Goal: Navigation & Orientation: Find specific page/section

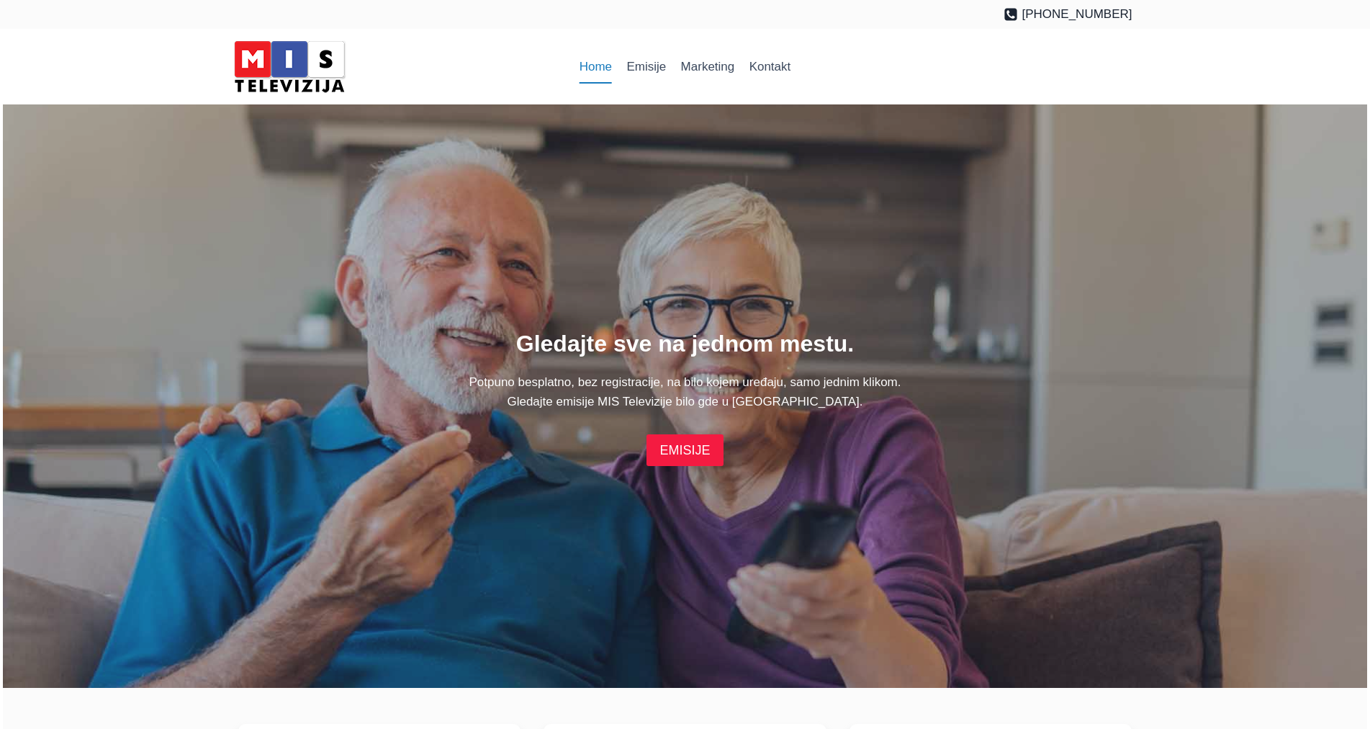
click at [672, 446] on link "EMISIJE" at bounding box center [684, 449] width 76 height 31
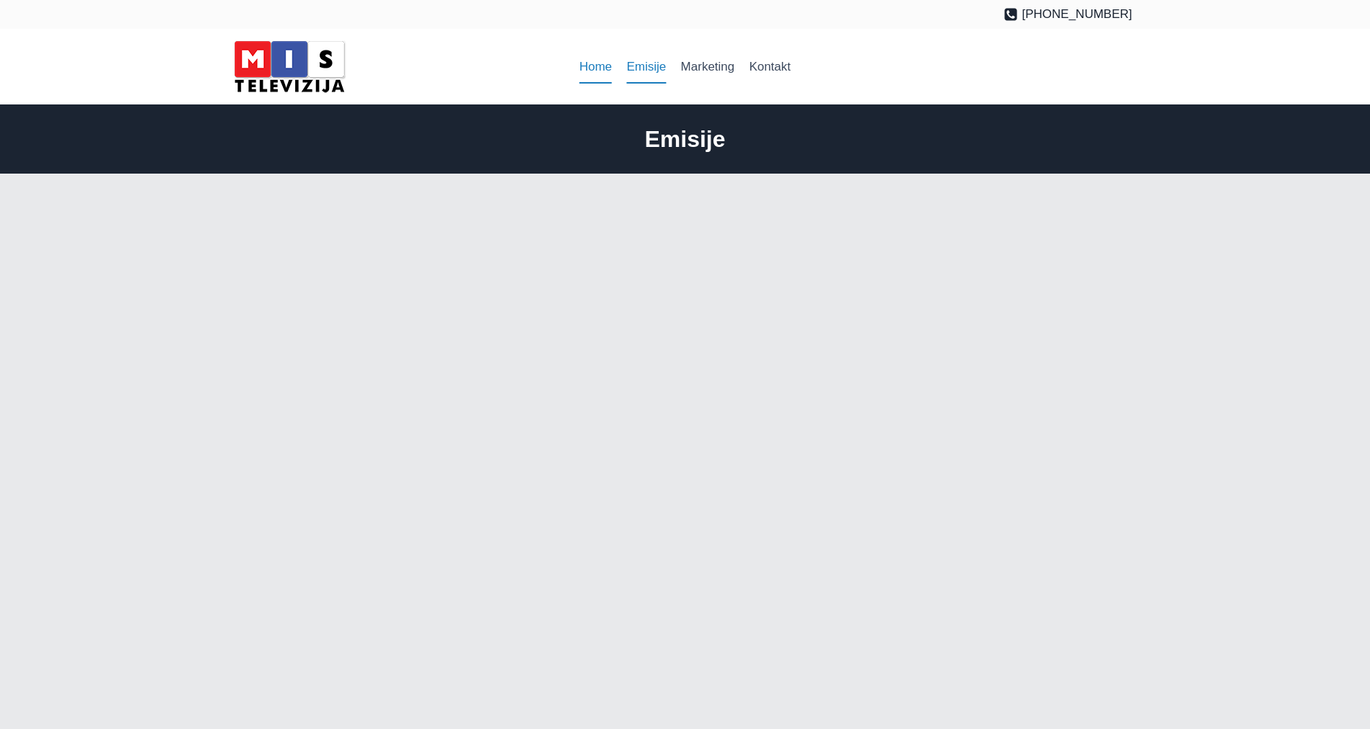
click at [600, 74] on link "Home" at bounding box center [596, 67] width 48 height 35
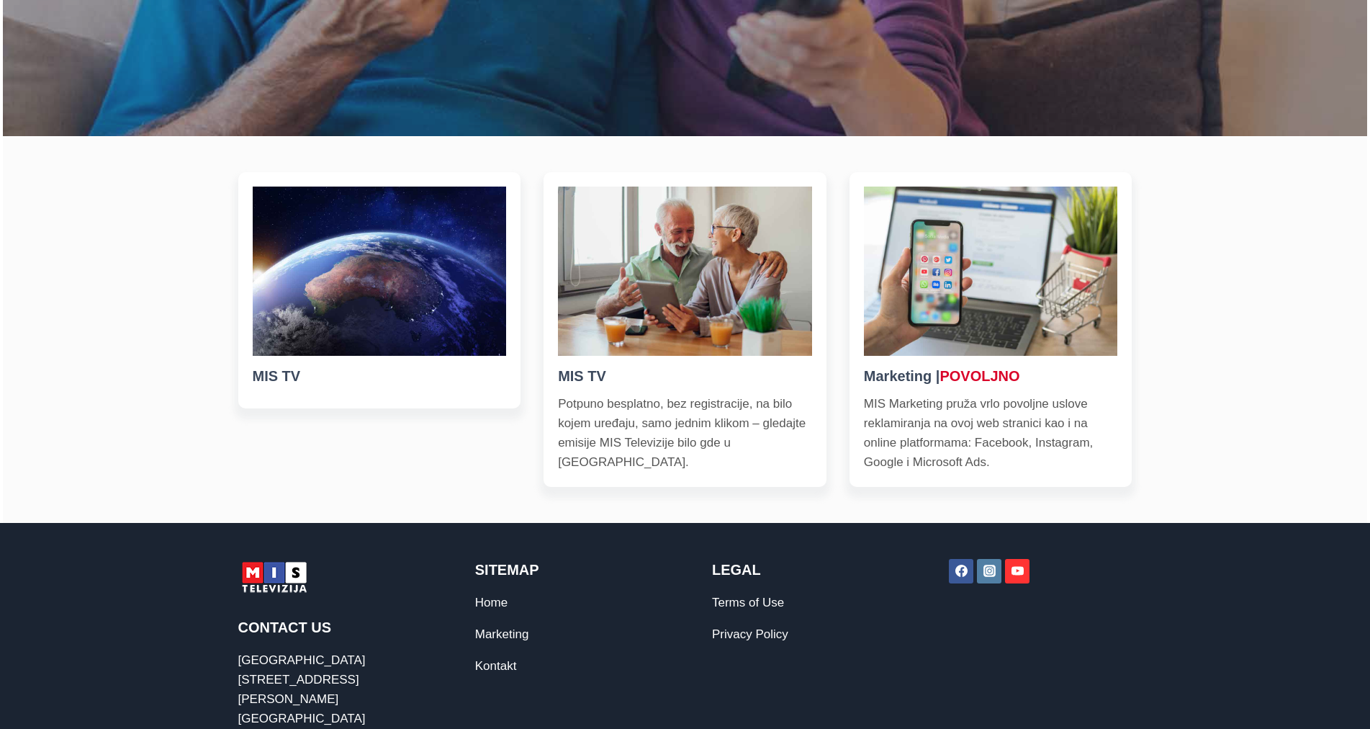
scroll to position [576, 0]
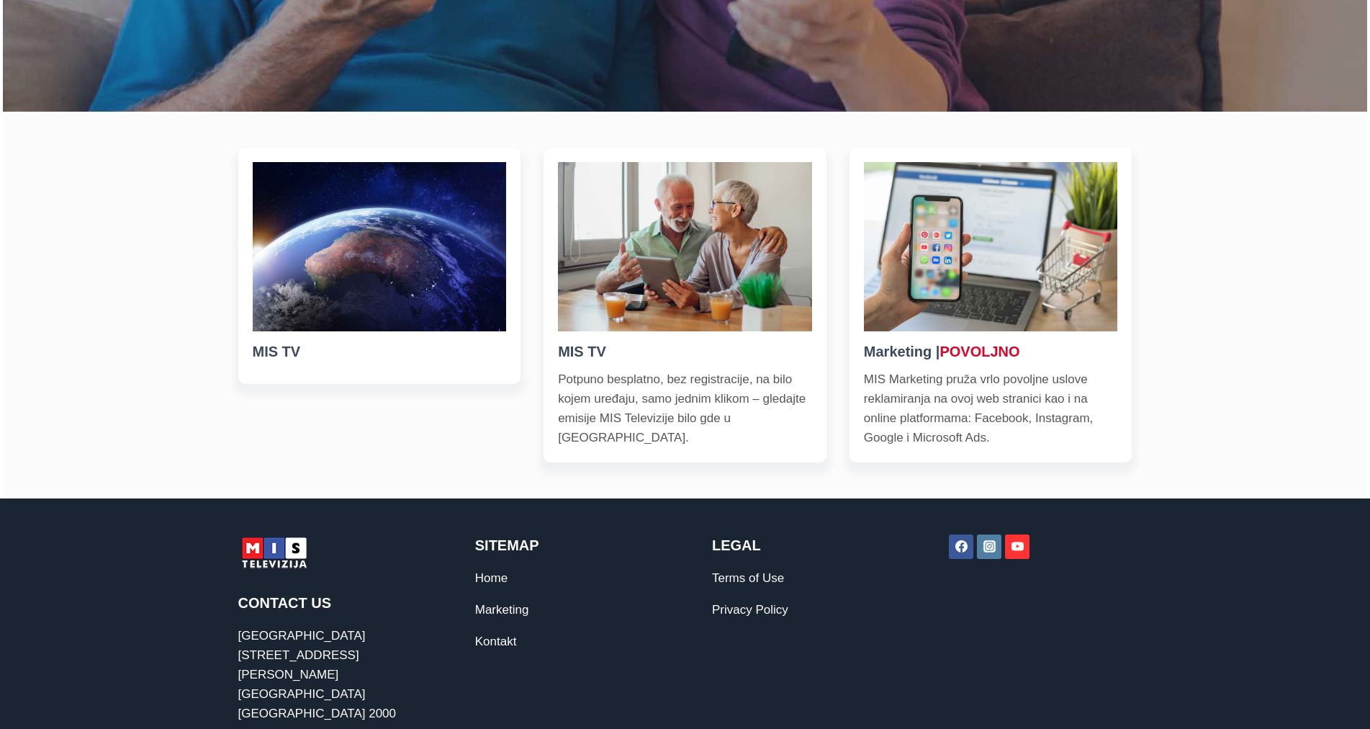
click at [403, 304] on img at bounding box center [380, 246] width 254 height 169
click at [579, 353] on h5 "MIS TV" at bounding box center [685, 352] width 254 height 22
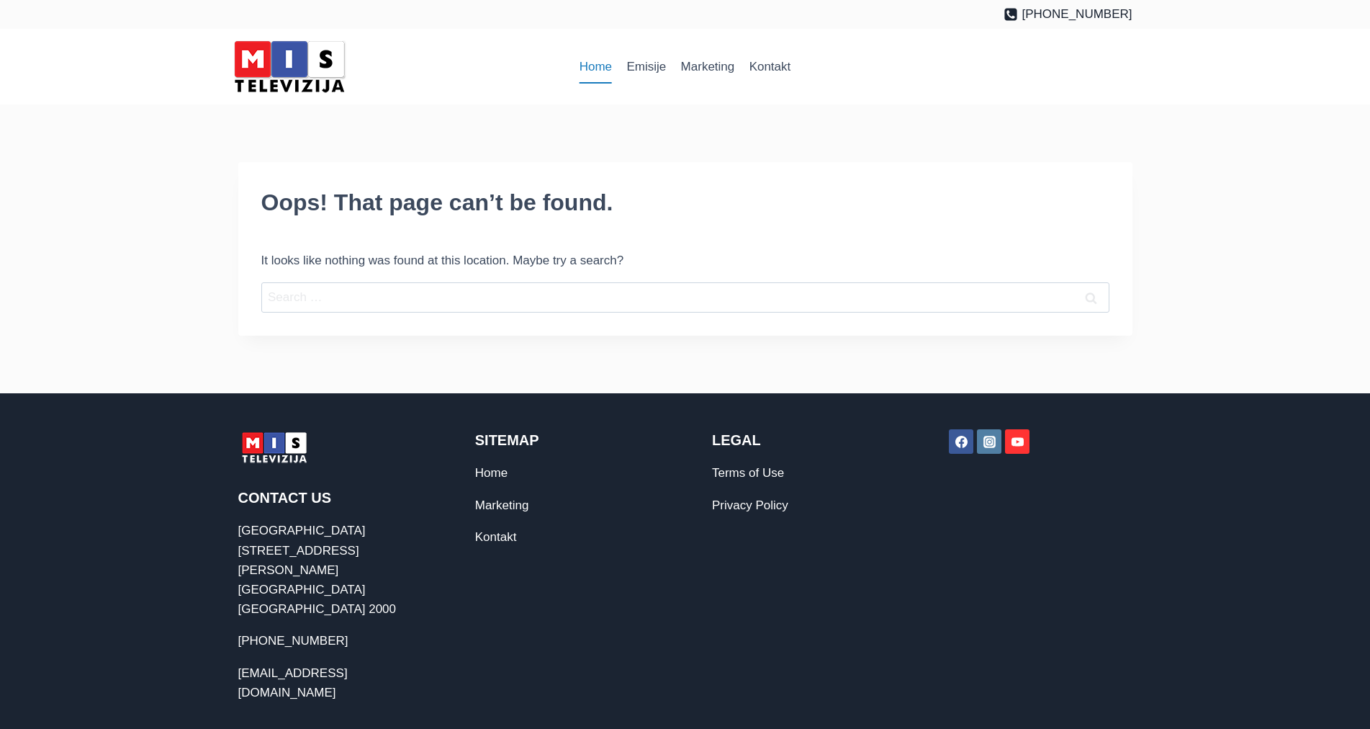
click at [587, 66] on link "Home" at bounding box center [596, 67] width 48 height 35
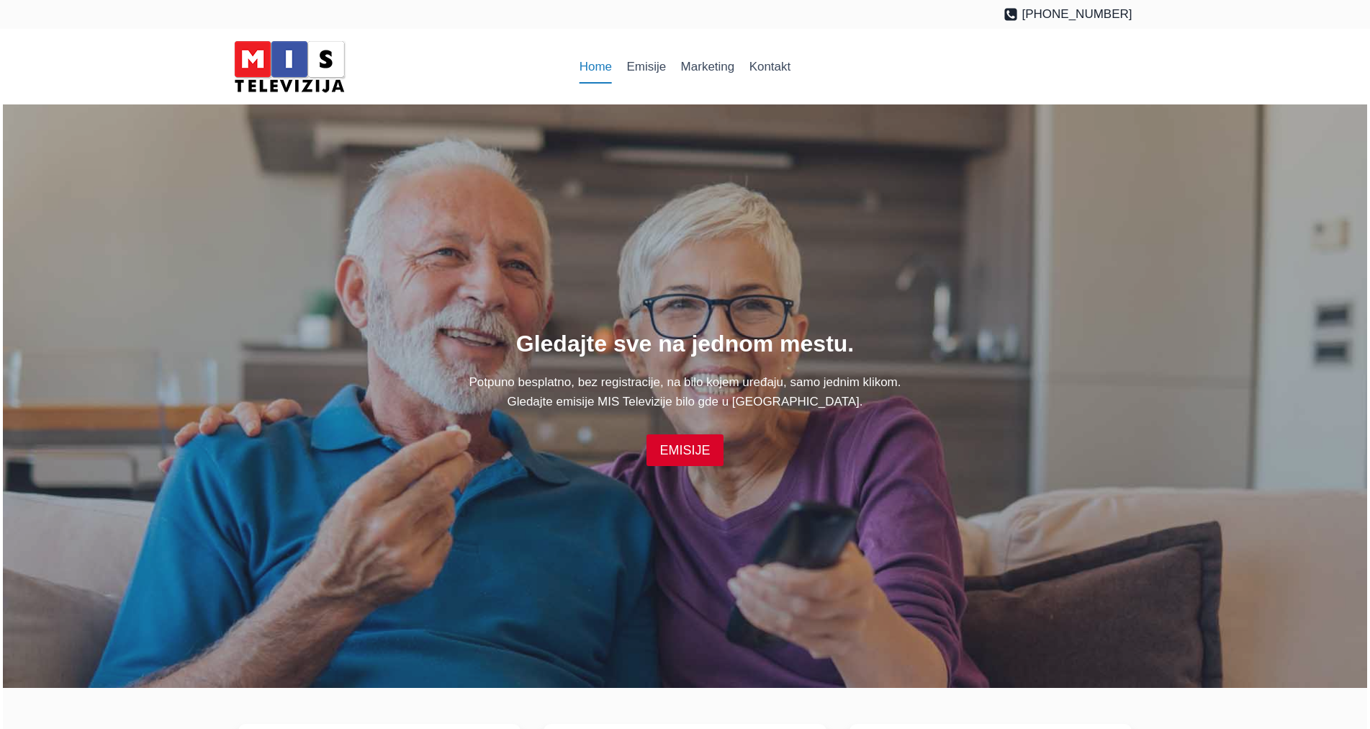
click at [276, 69] on img at bounding box center [289, 66] width 122 height 61
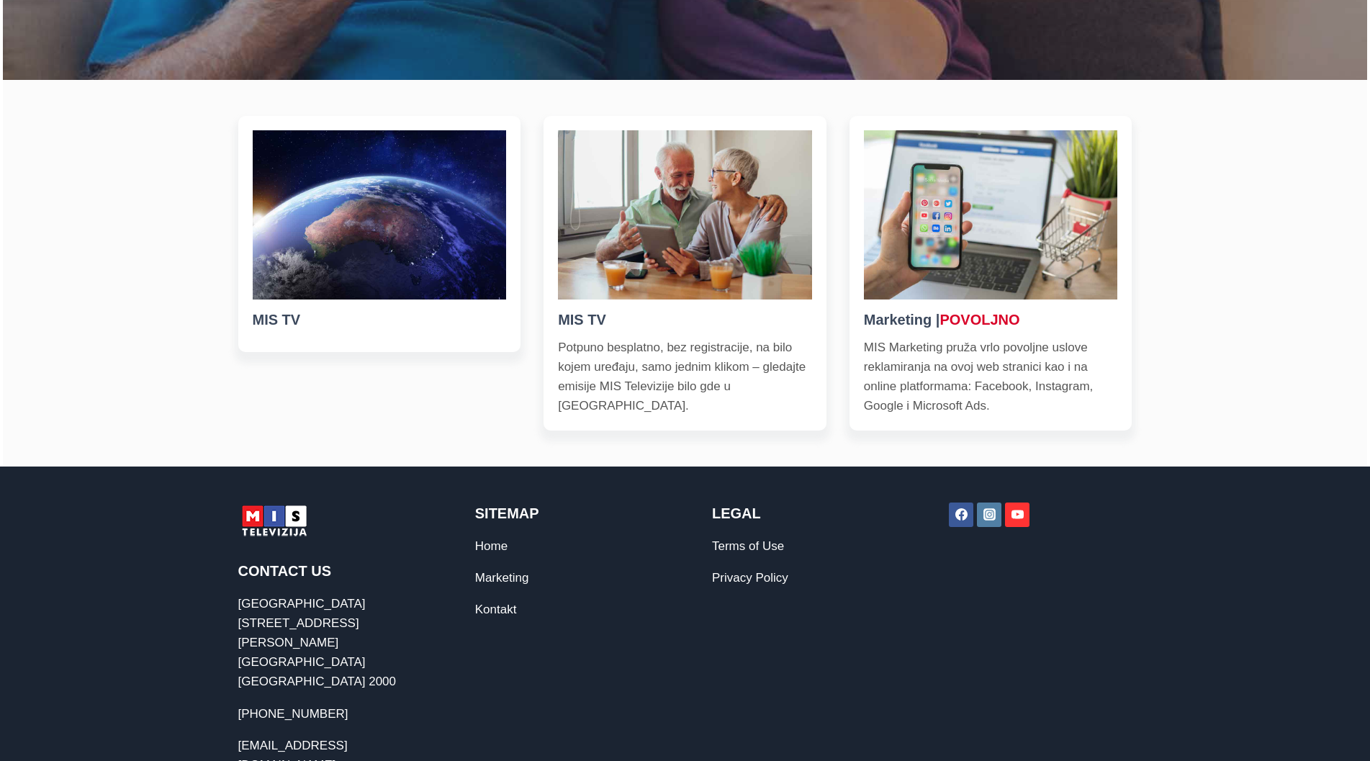
scroll to position [648, 0]
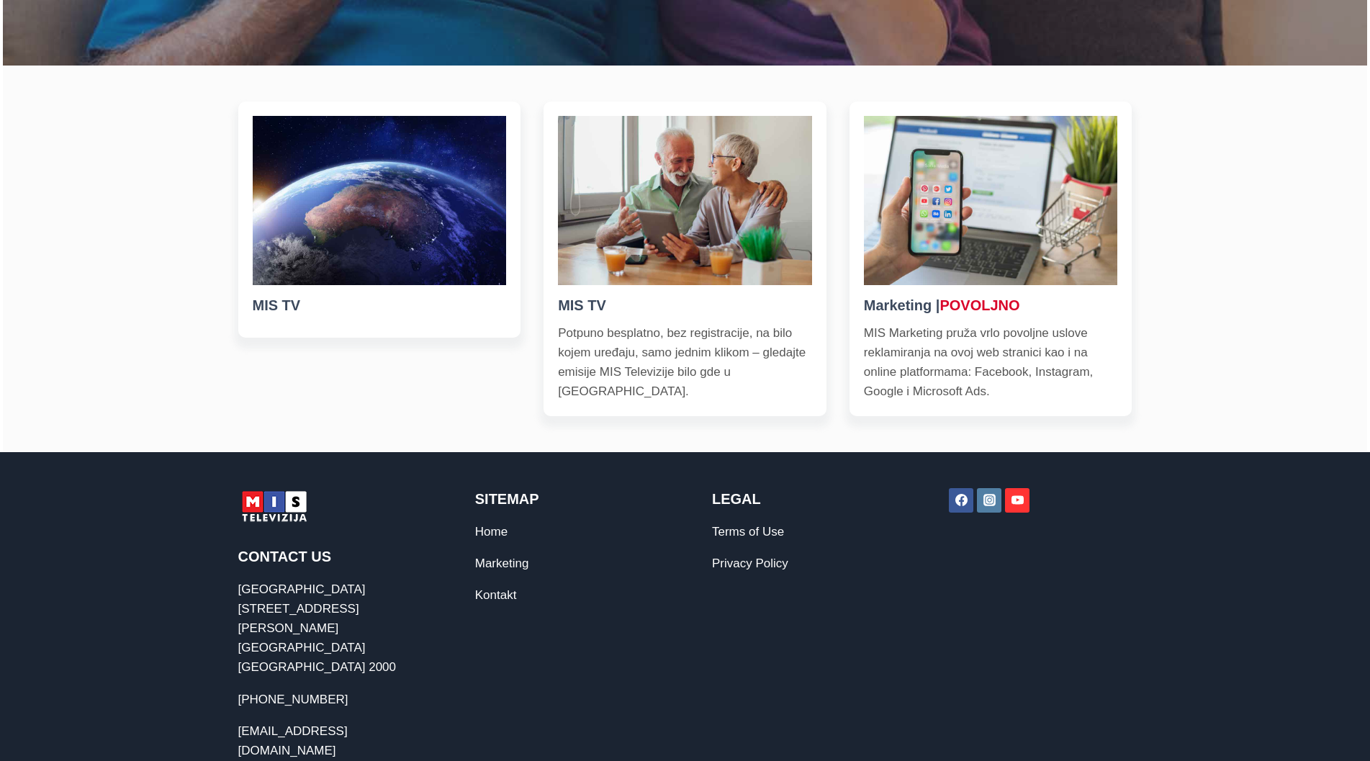
click at [338, 276] on img at bounding box center [380, 200] width 254 height 169
click at [266, 312] on h5 "MIS TV" at bounding box center [380, 305] width 254 height 22
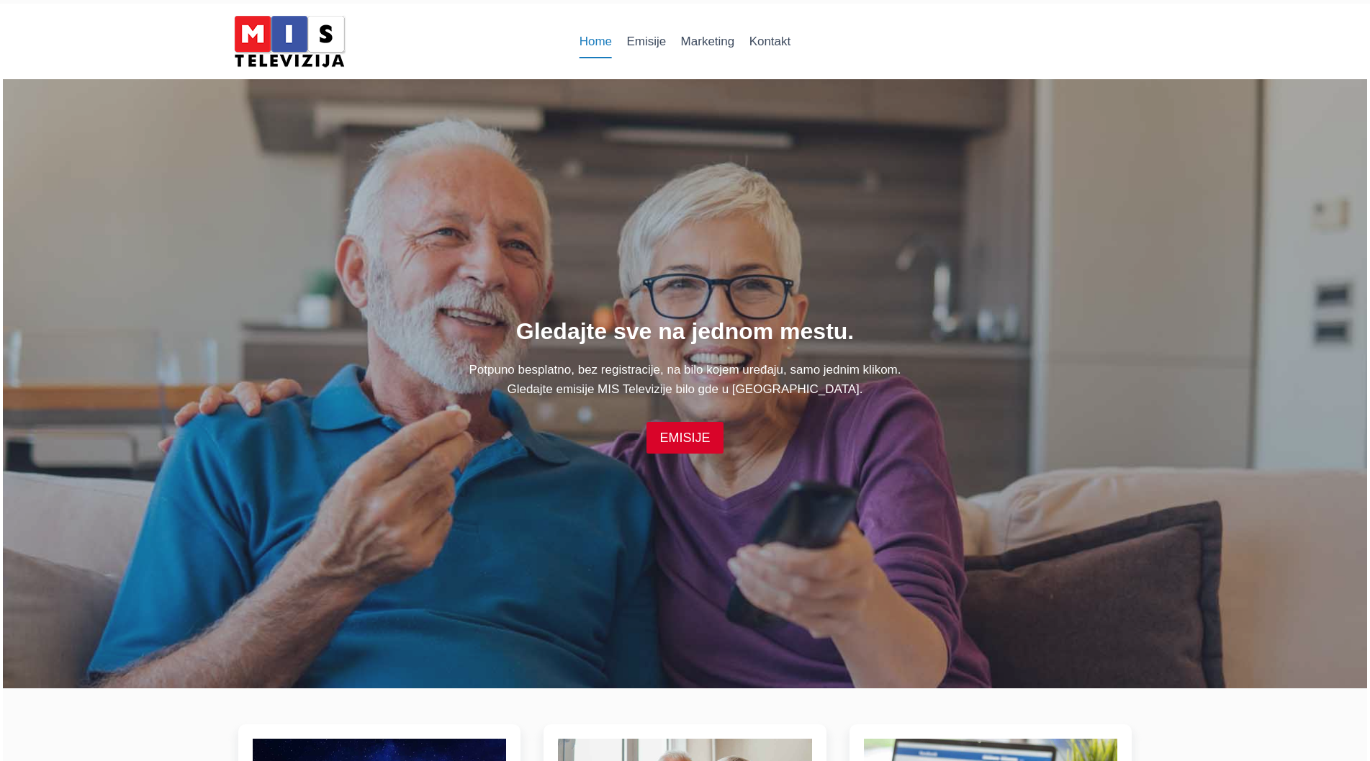
scroll to position [0, 0]
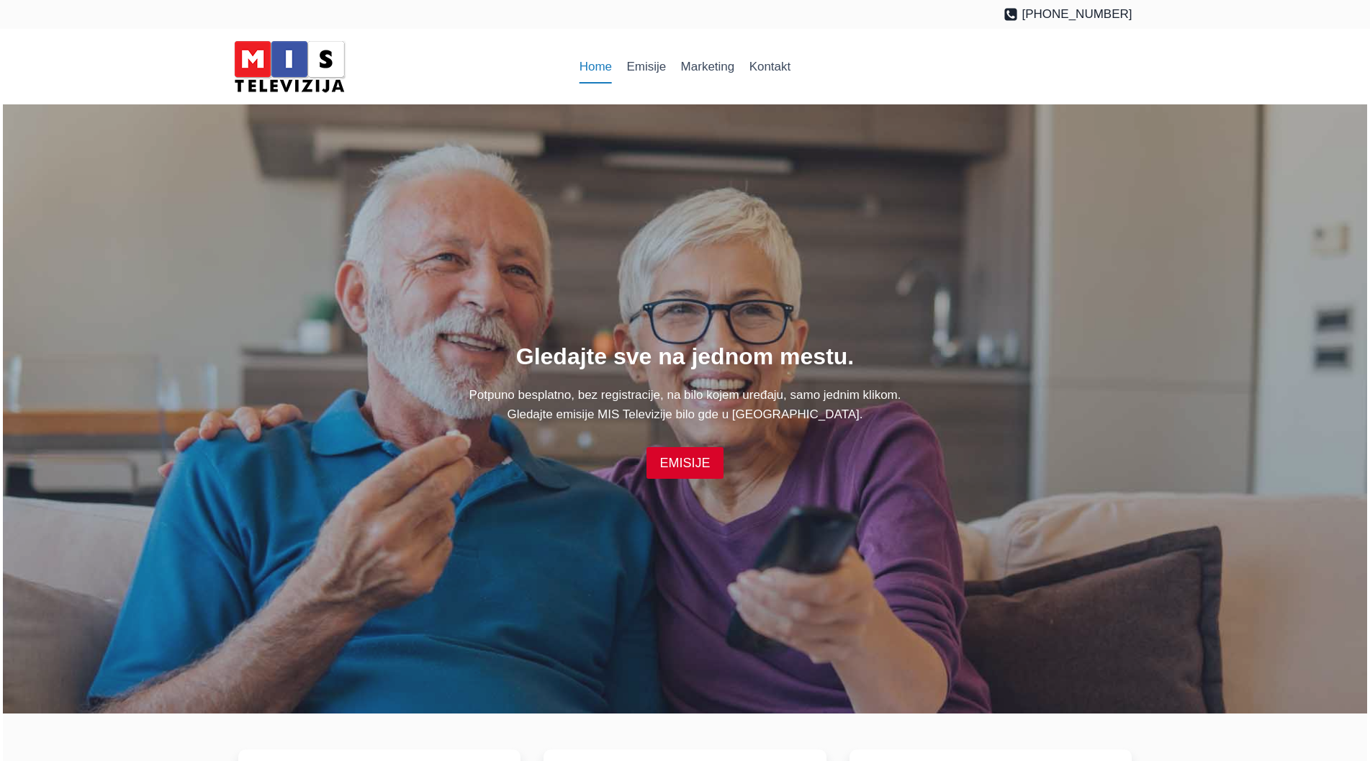
click at [755, 254] on div "Gledajte sve na jednom mestu. Potpuno besplatno, bez registracije, na bilo koje…" at bounding box center [685, 408] width 929 height 609
